Goal: Task Accomplishment & Management: Manage account settings

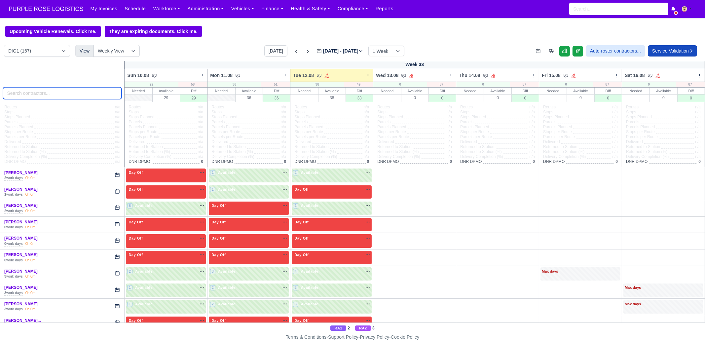
click at [66, 96] on input "search" at bounding box center [62, 93] width 119 height 12
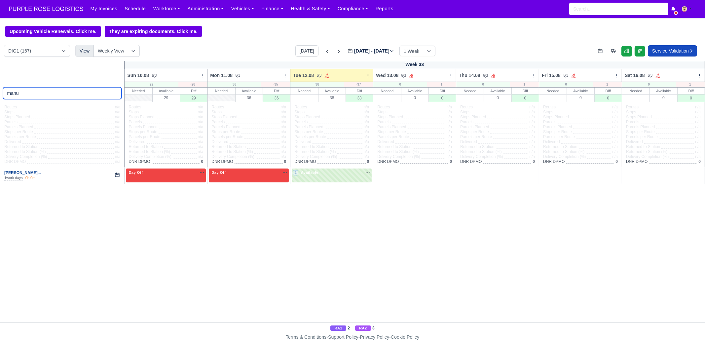
type input "manu"
click at [37, 174] on link "[PERSON_NAME]..." at bounding box center [22, 172] width 37 height 5
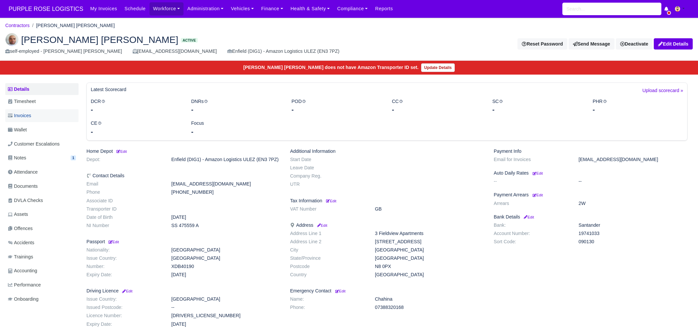
click at [32, 111] on link "Invoices" at bounding box center [41, 115] width 73 height 13
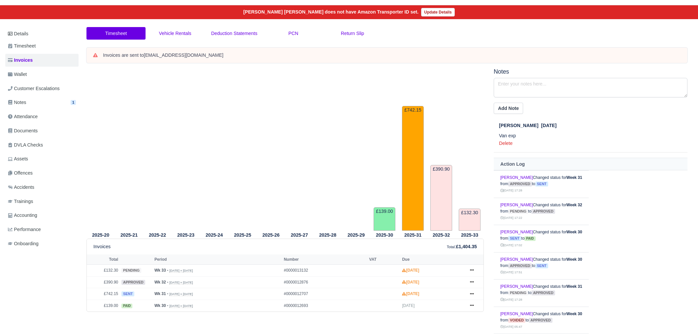
scroll to position [64, 0]
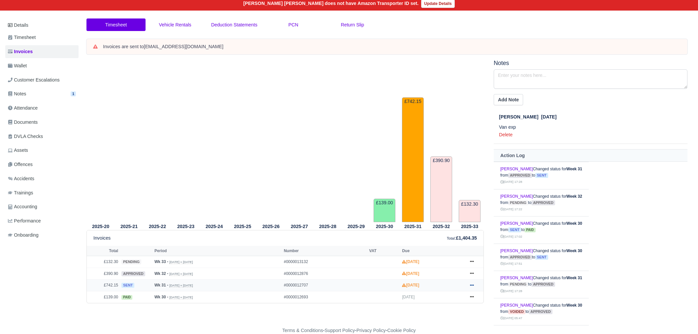
click at [474, 283] on link at bounding box center [472, 285] width 10 height 8
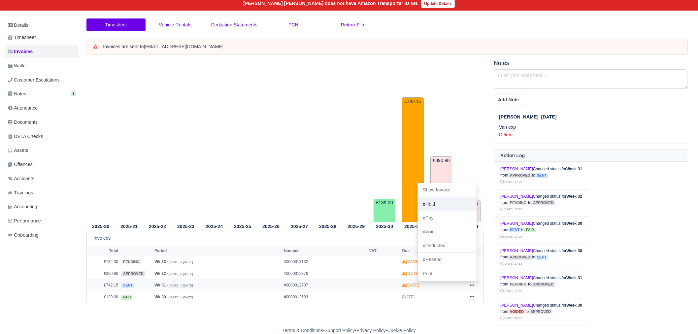
click at [446, 204] on link "Hold" at bounding box center [447, 204] width 59 height 14
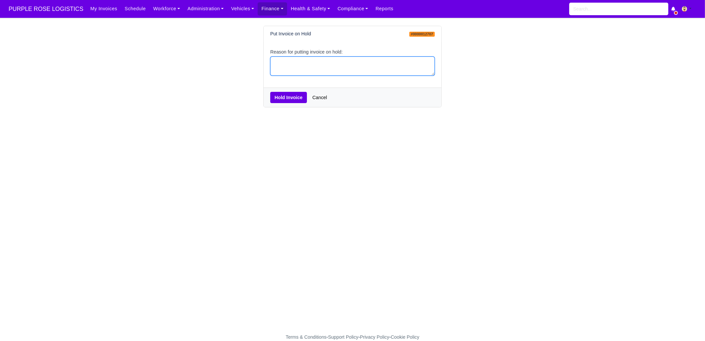
click at [304, 70] on textarea "Reason for putting invoice on hold:" at bounding box center [352, 65] width 164 height 19
type textarea "pcns"
click at [300, 94] on button "Hold Invoice" at bounding box center [288, 97] width 37 height 11
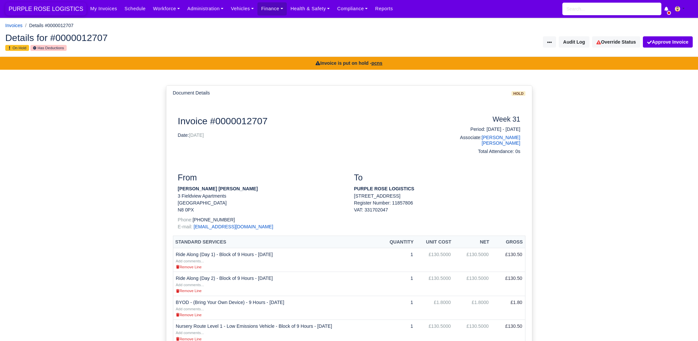
click at [61, 12] on span "PURPLE ROSE LOGISTICS" at bounding box center [45, 8] width 81 height 13
